Goal: Transaction & Acquisition: Purchase product/service

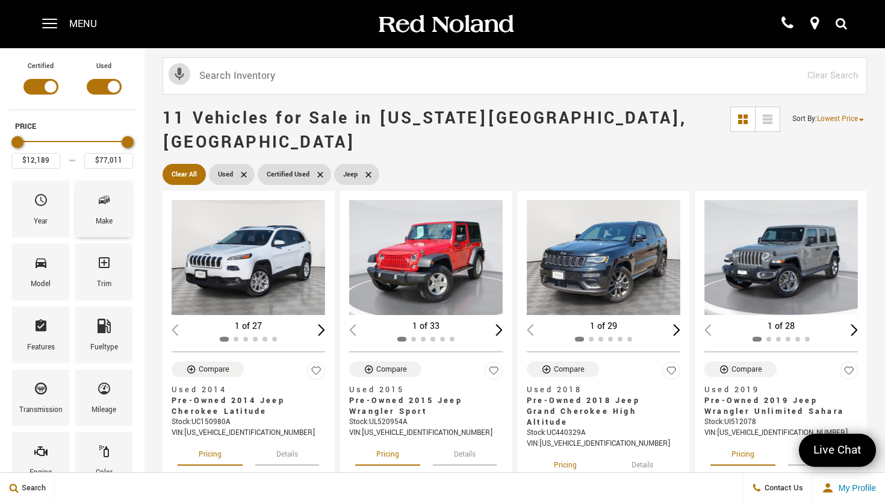
click at [97, 214] on span "Make" at bounding box center [104, 202] width 14 height 25
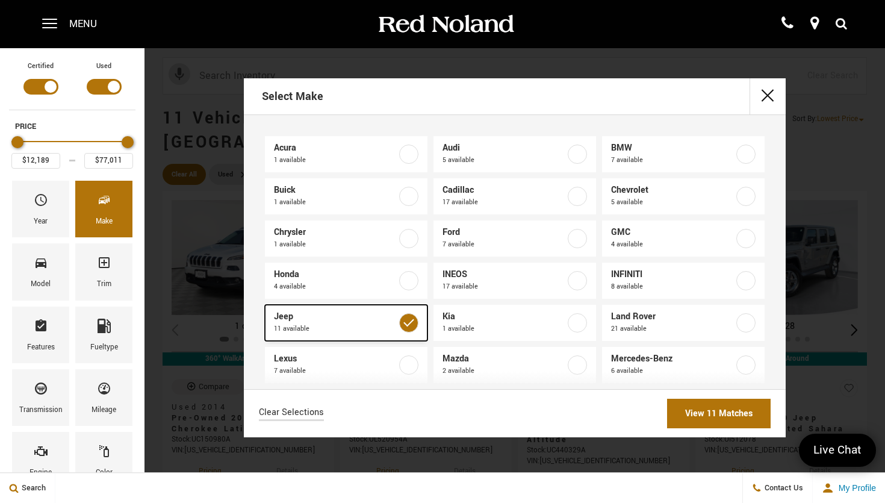
click at [334, 323] on span "11 available" at bounding box center [335, 329] width 123 height 12
type input "$6,189"
type input "$100,329"
checkbox input "false"
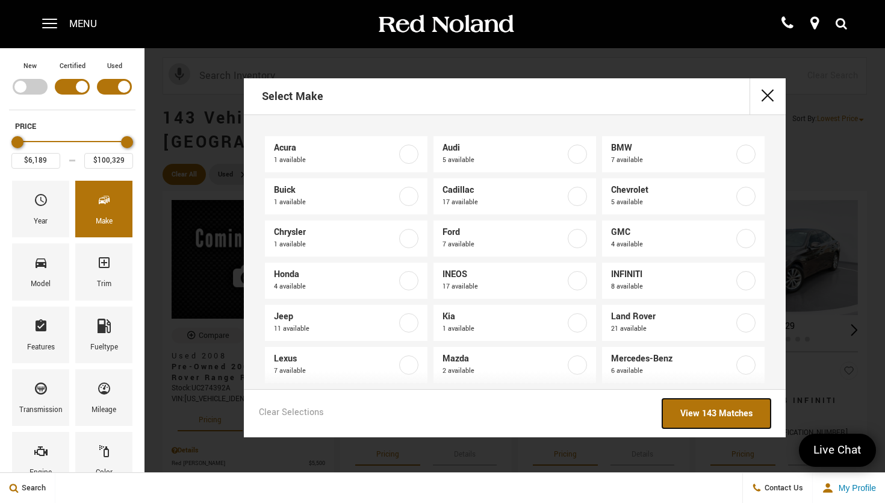
click at [704, 409] on link "View 143 Matches" at bounding box center [716, 414] width 108 height 30
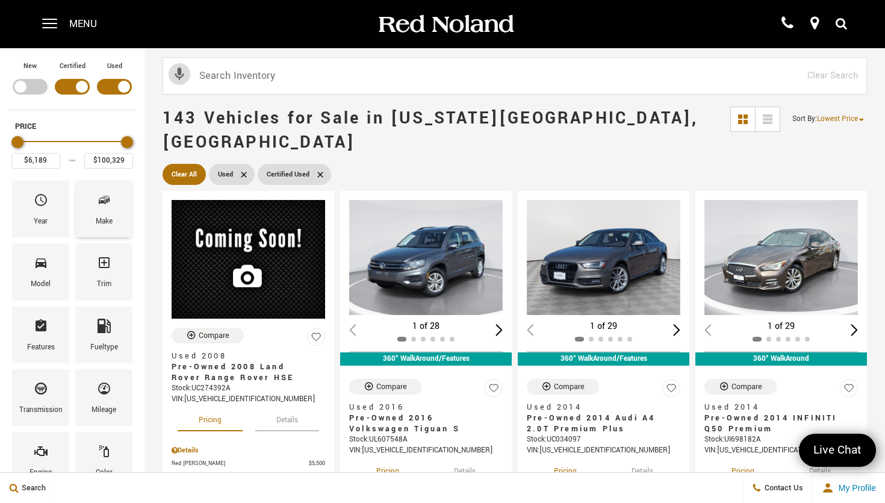
click at [88, 220] on div "Make" at bounding box center [103, 209] width 57 height 57
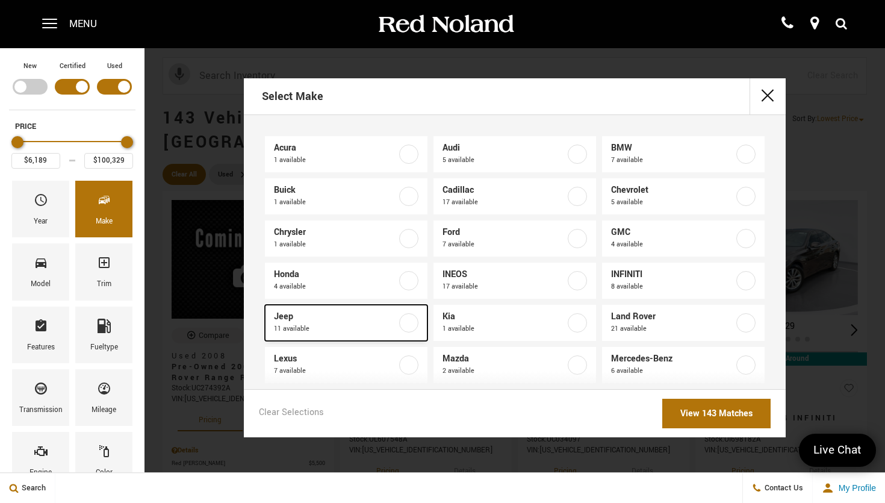
click at [309, 312] on span "Jeep" at bounding box center [335, 317] width 123 height 12
type input "$12,189"
type input "$77,011"
checkbox input "true"
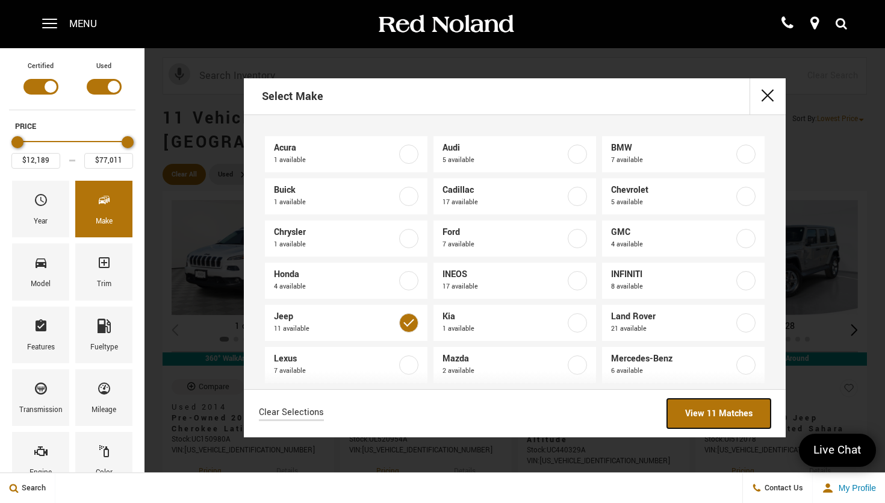
click at [703, 408] on link "View 11 Matches" at bounding box center [719, 414] width 104 height 30
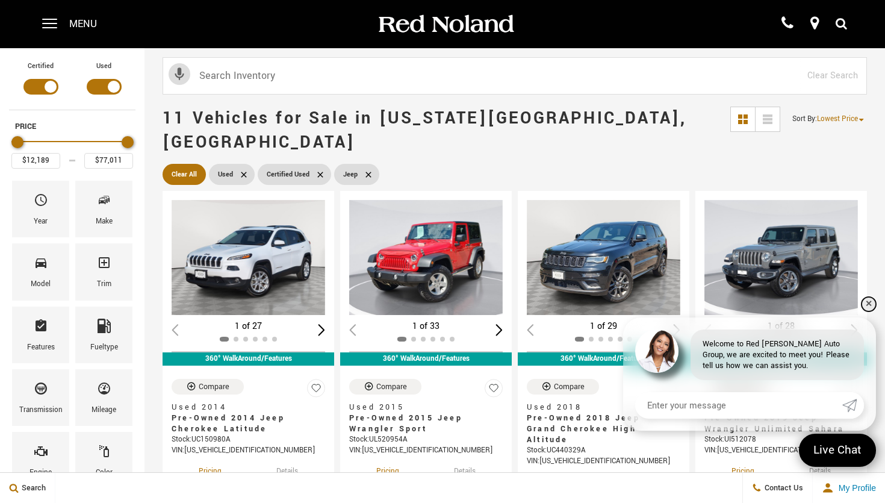
click at [871, 302] on link "✕" at bounding box center [869, 304] width 14 height 14
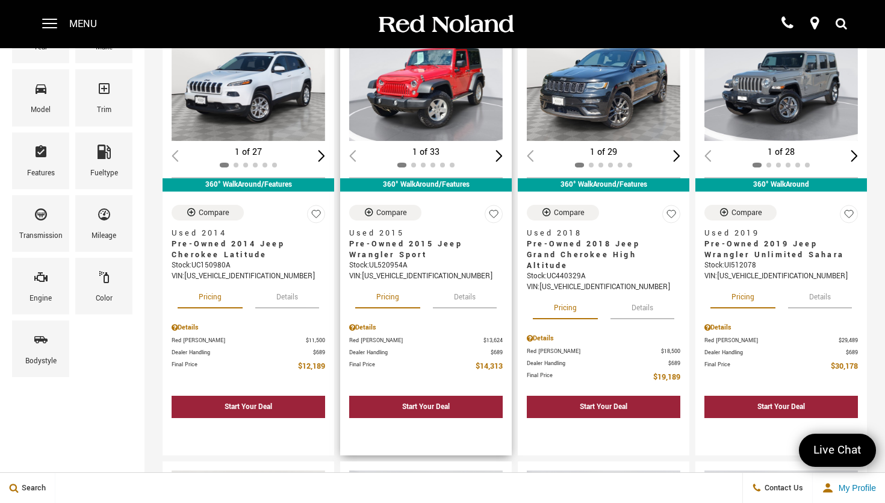
scroll to position [178, 0]
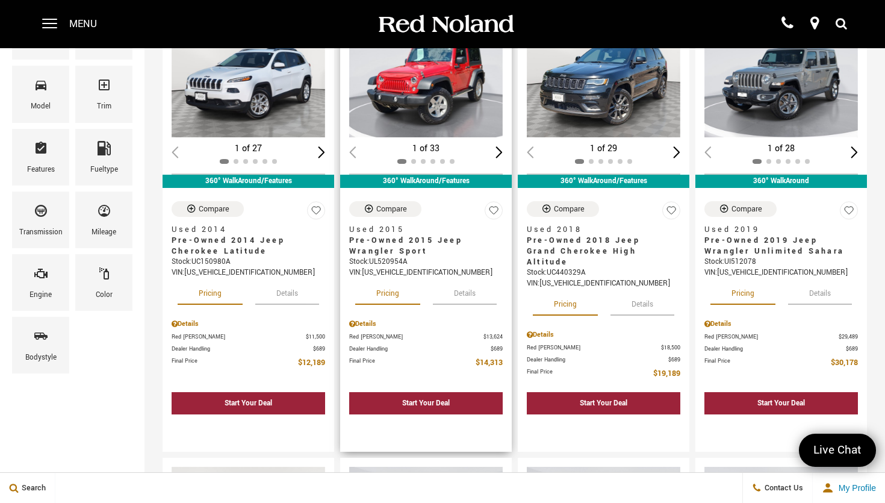
click at [465, 278] on button "Details" at bounding box center [465, 291] width 64 height 26
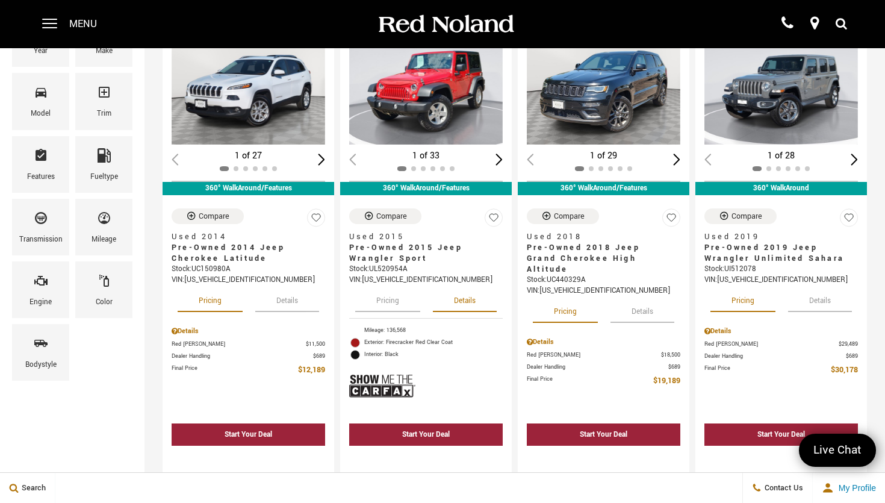
scroll to position [0, 0]
